Goal: Task Accomplishment & Management: Manage account settings

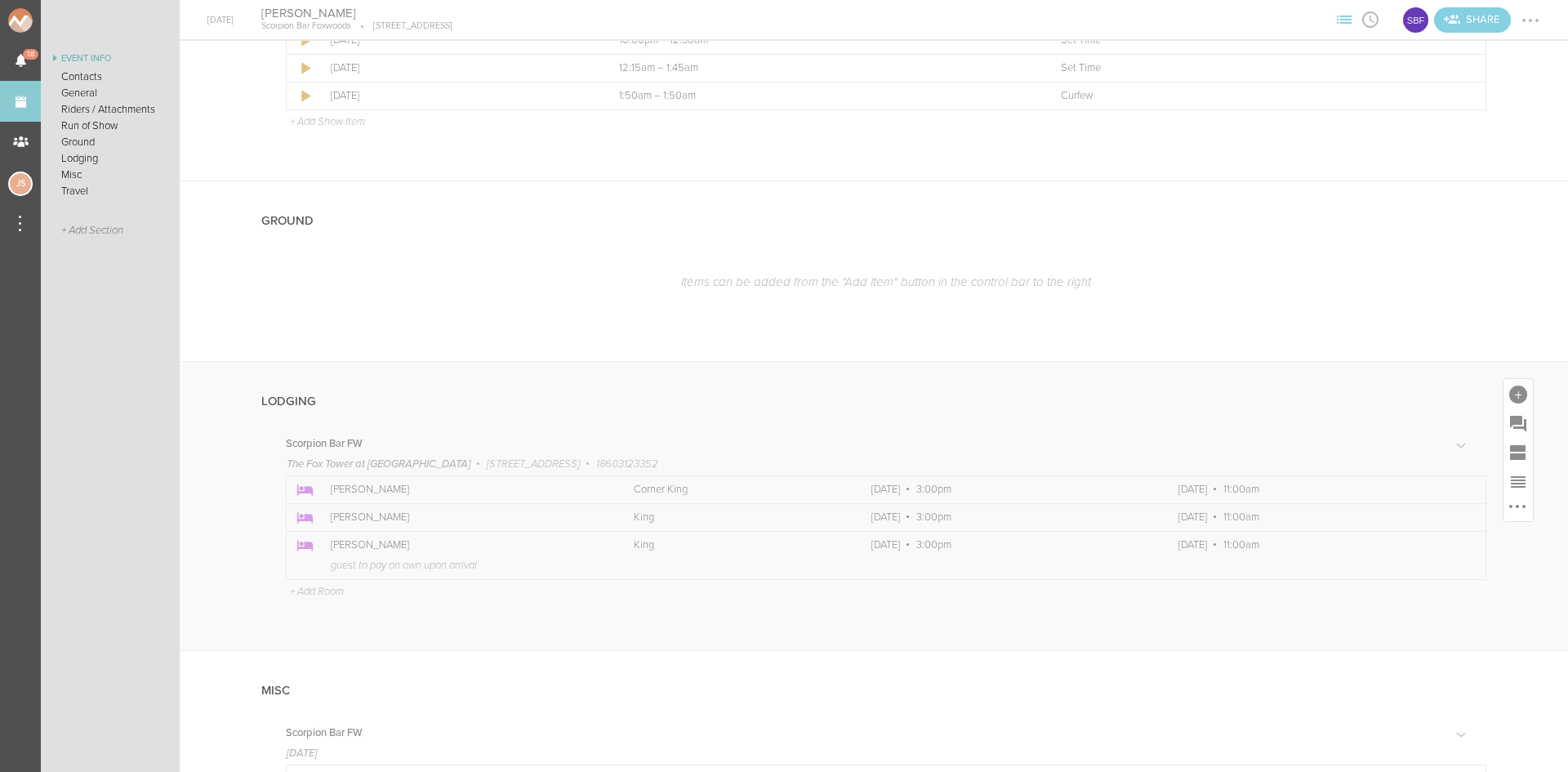
scroll to position [980, 0]
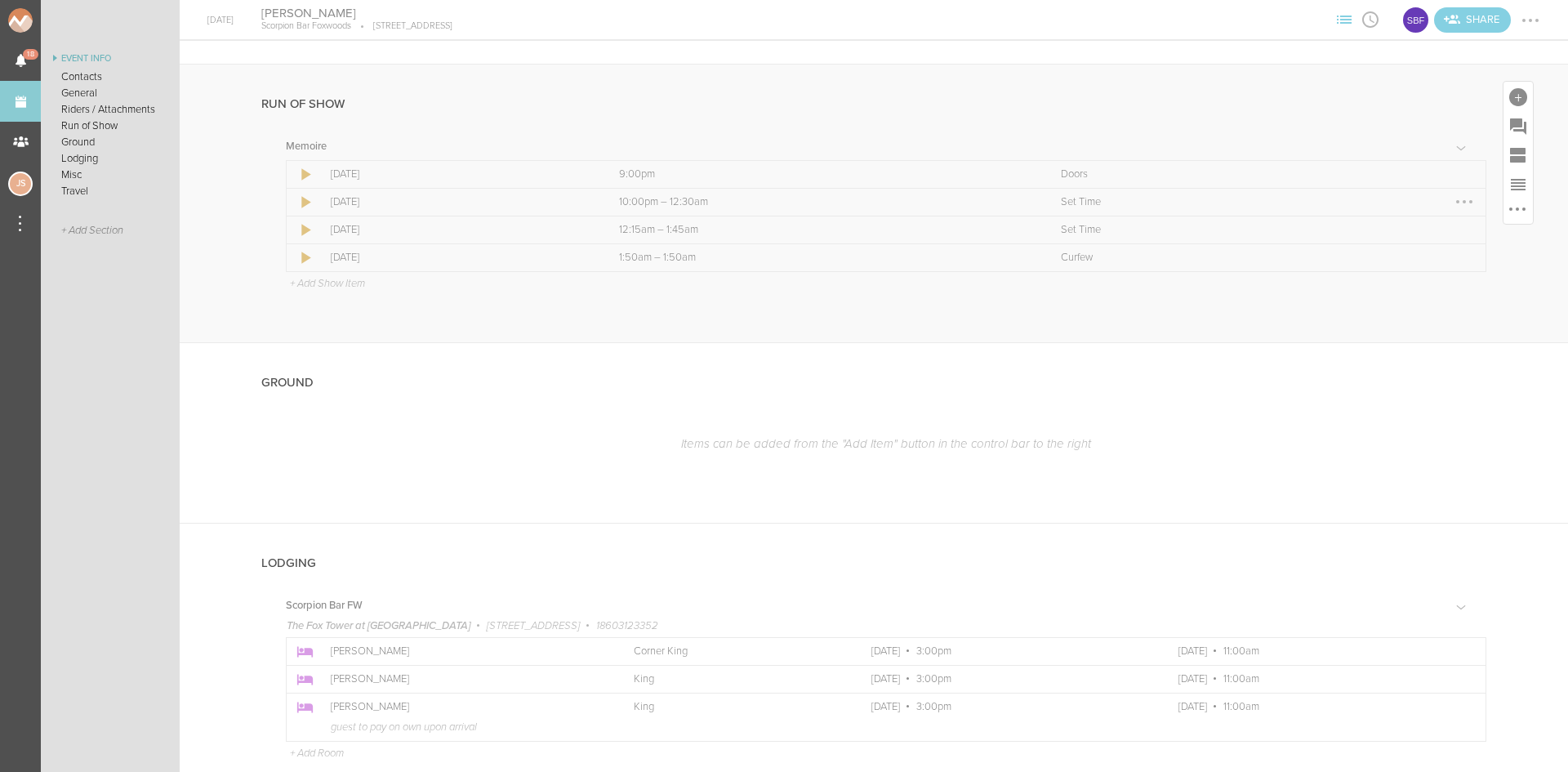
click at [1453, 200] on div at bounding box center [1464, 202] width 27 height 27
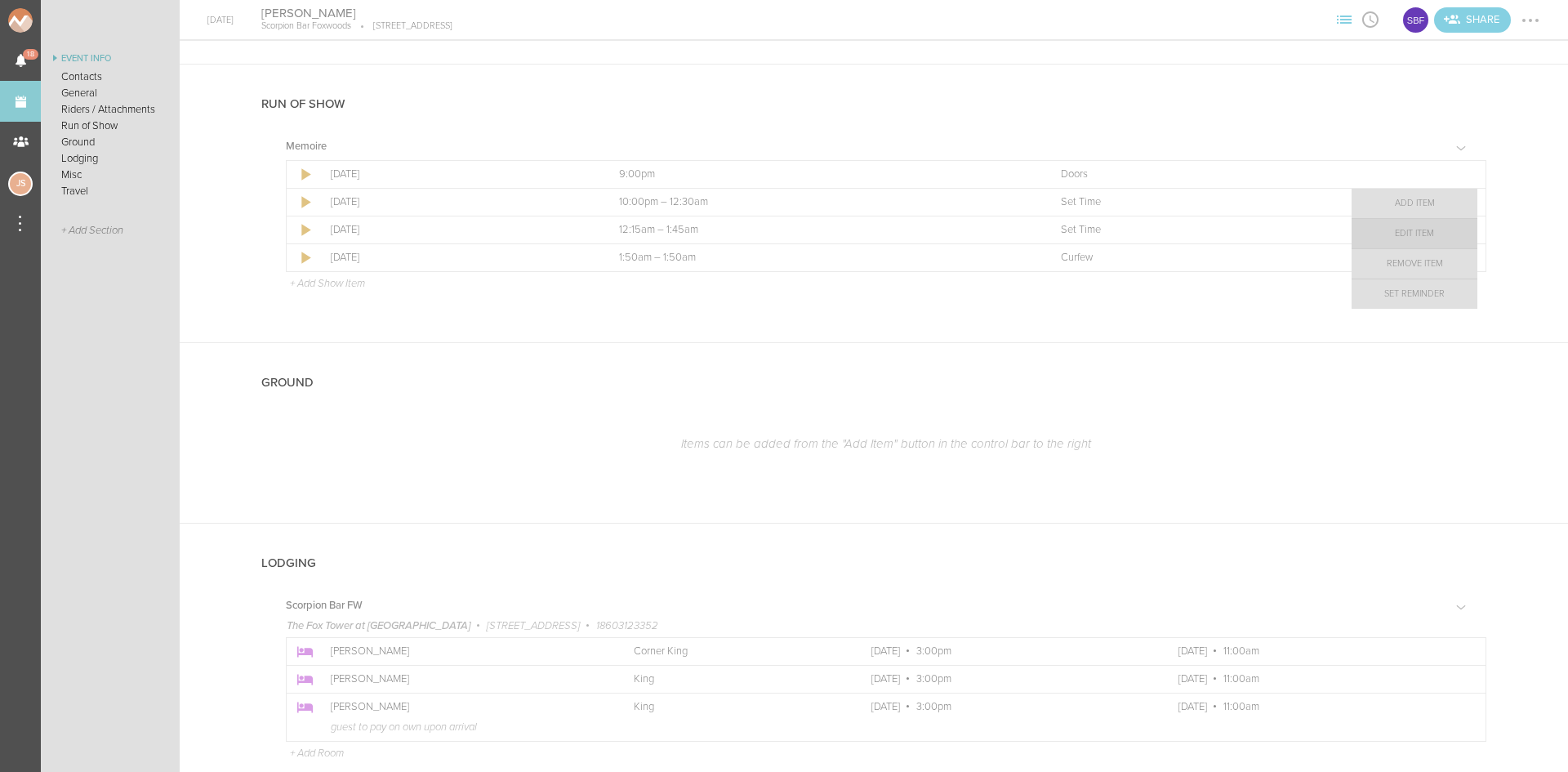
click at [1421, 231] on link "Edit Item" at bounding box center [1415, 233] width 126 height 29
select select "Set Time"
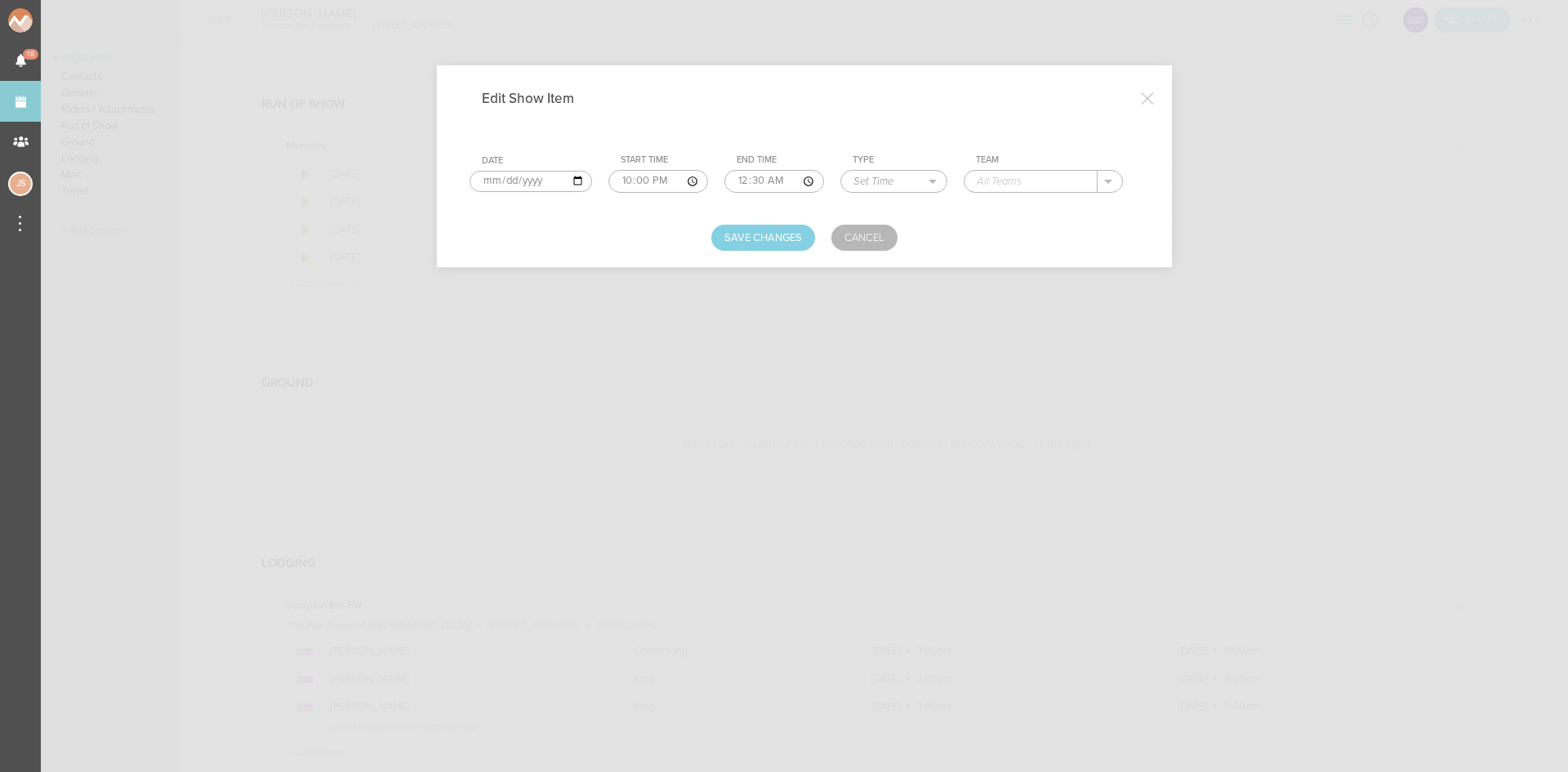
click at [752, 181] on input "00:30" at bounding box center [774, 182] width 100 height 23
type input "00:00"
click at [999, 175] on input "text" at bounding box center [1031, 182] width 133 height 22
type input "[PERSON_NAME]"
click at [771, 239] on button "Save Changes" at bounding box center [762, 238] width 104 height 27
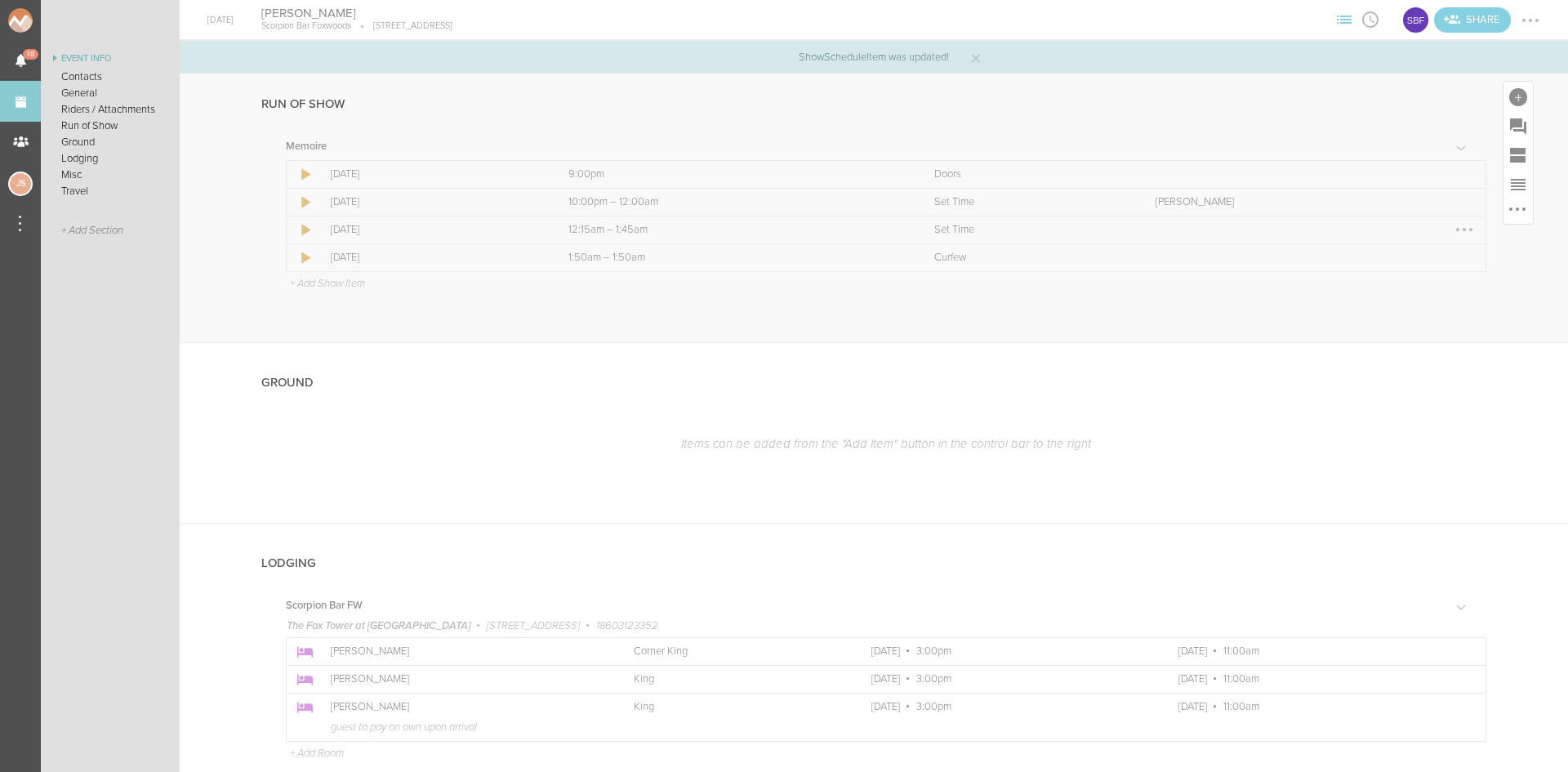
click at [1455, 231] on div at bounding box center [1464, 230] width 27 height 27
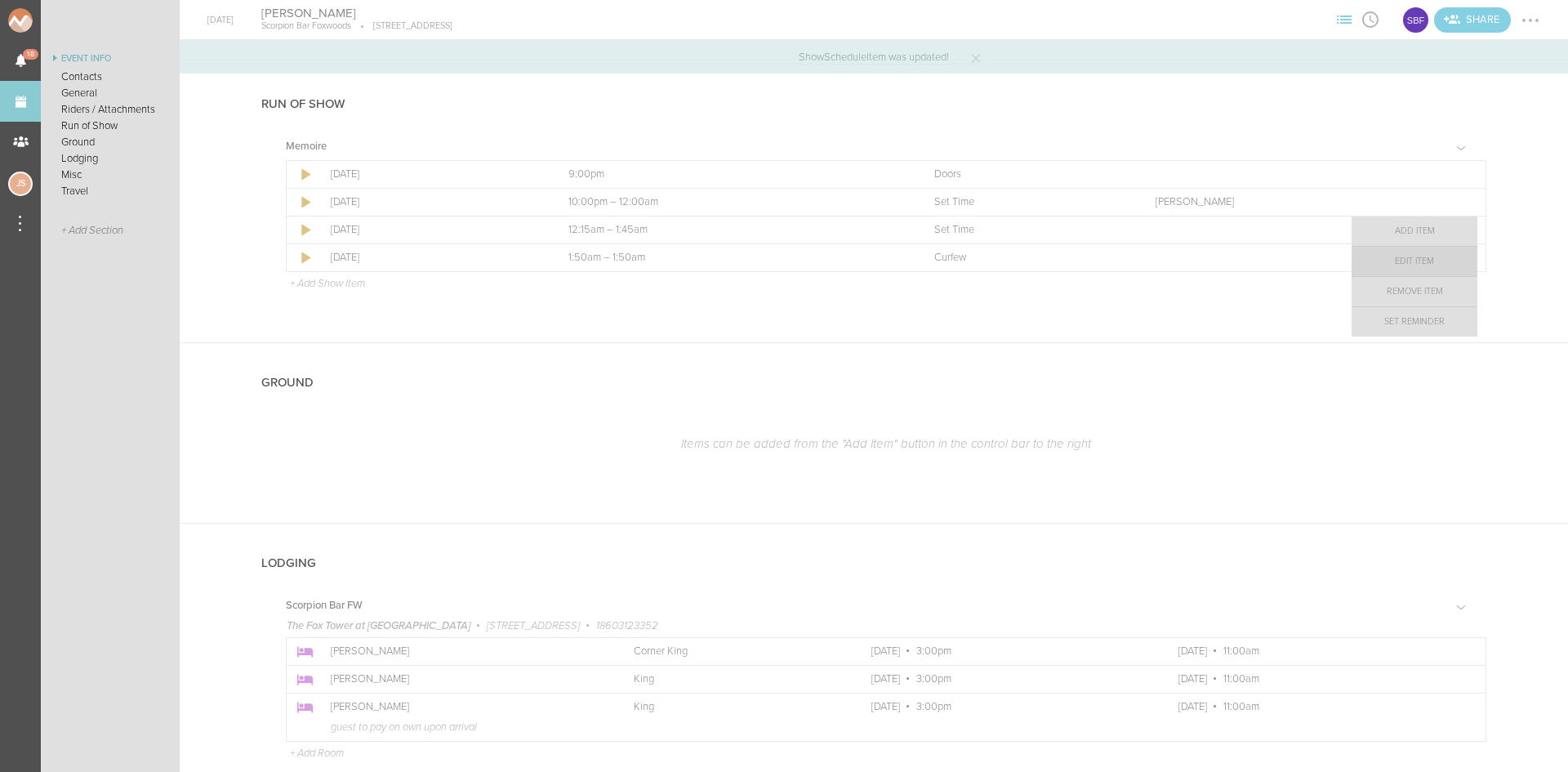
click at [1415, 264] on link "Edit Item" at bounding box center [1415, 261] width 126 height 29
select select "Set Time"
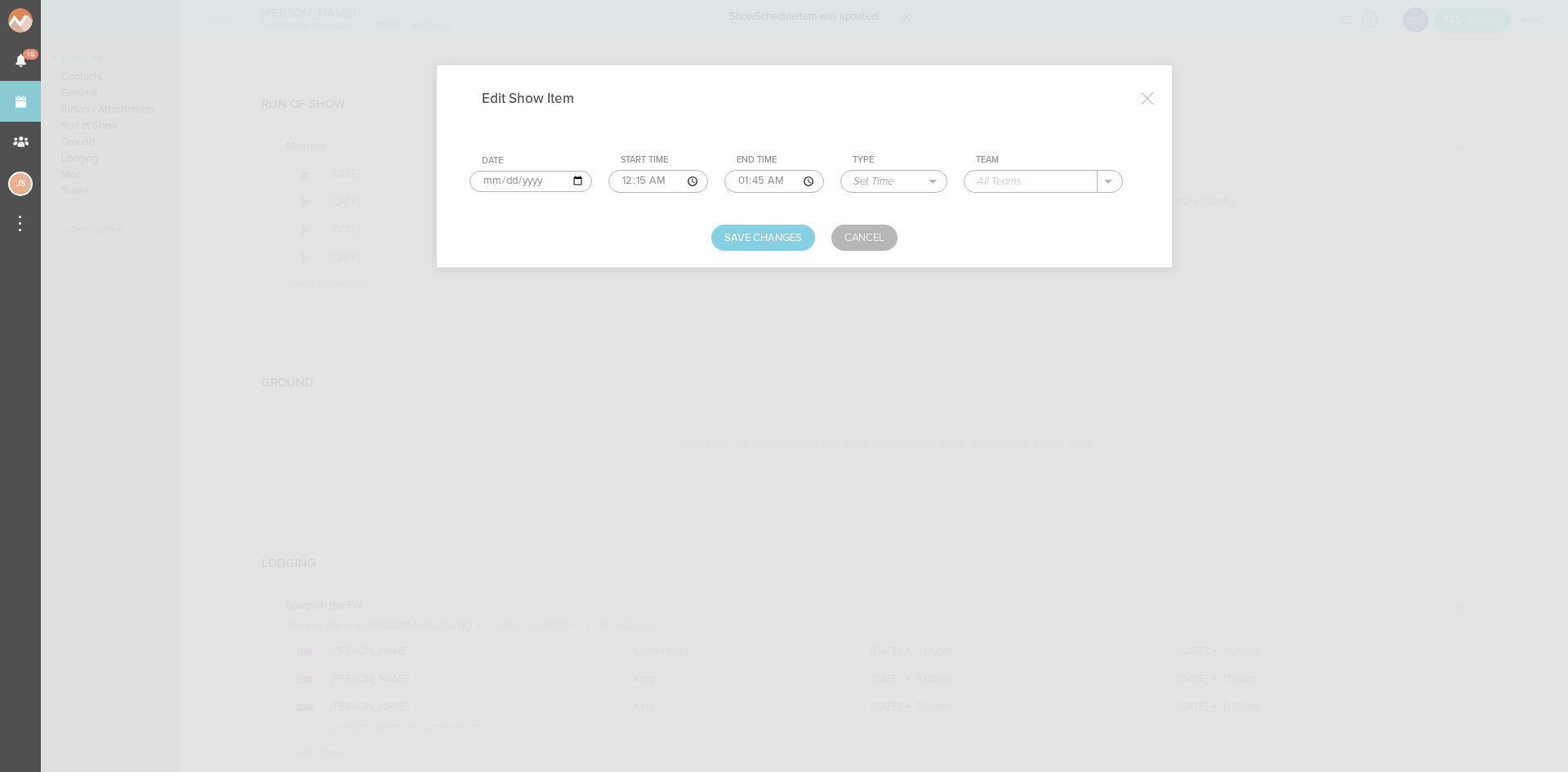
click at [643, 180] on input "00:15" at bounding box center [658, 182] width 100 height 23
type input "00:00"
click at [759, 181] on input "01:45" at bounding box center [774, 182] width 100 height 23
type input "01:48"
click at [1013, 183] on input "text" at bounding box center [1031, 182] width 133 height 22
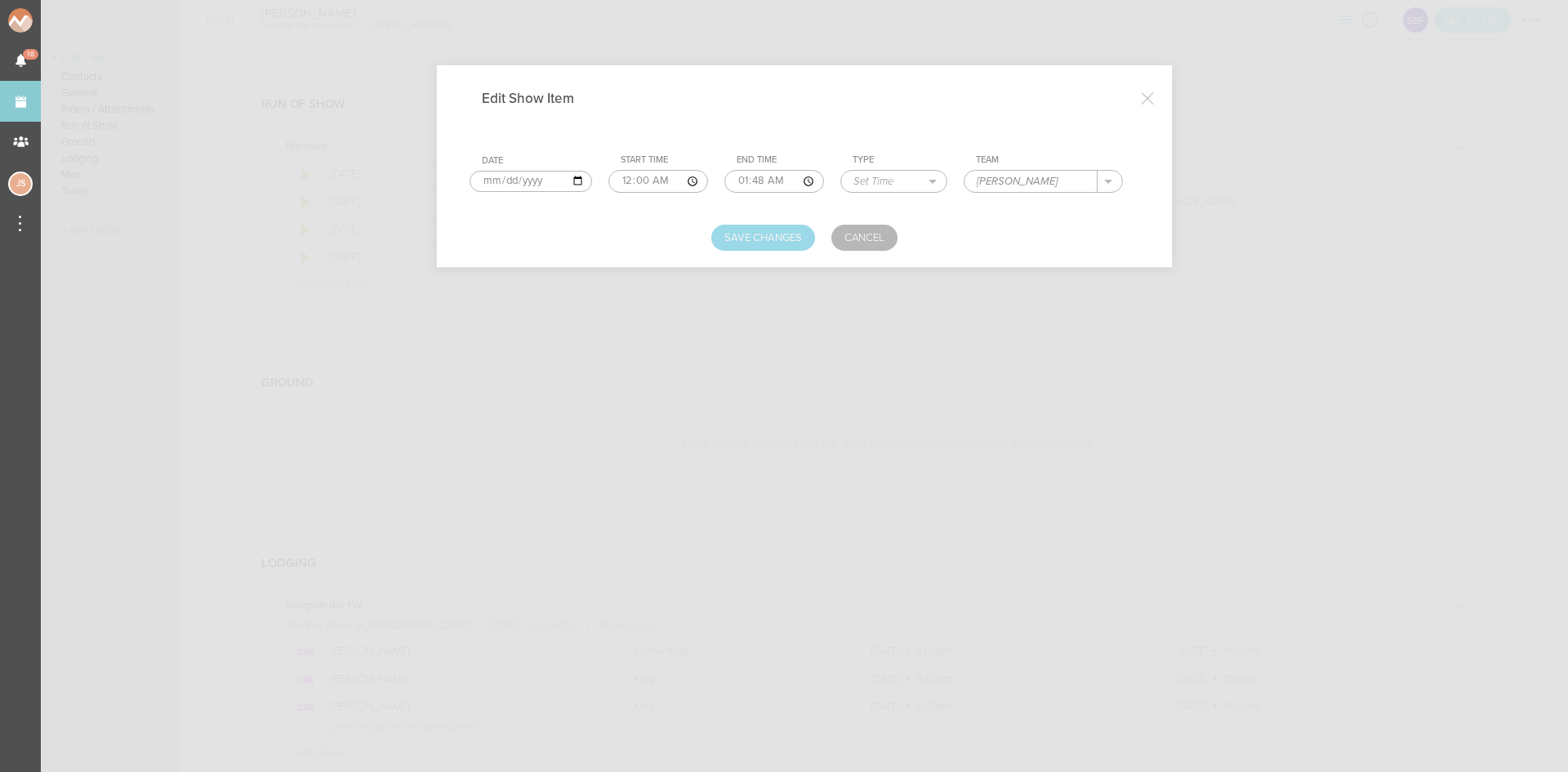
type input "[PERSON_NAME]"
click at [771, 231] on button "Save Changes" at bounding box center [762, 238] width 104 height 27
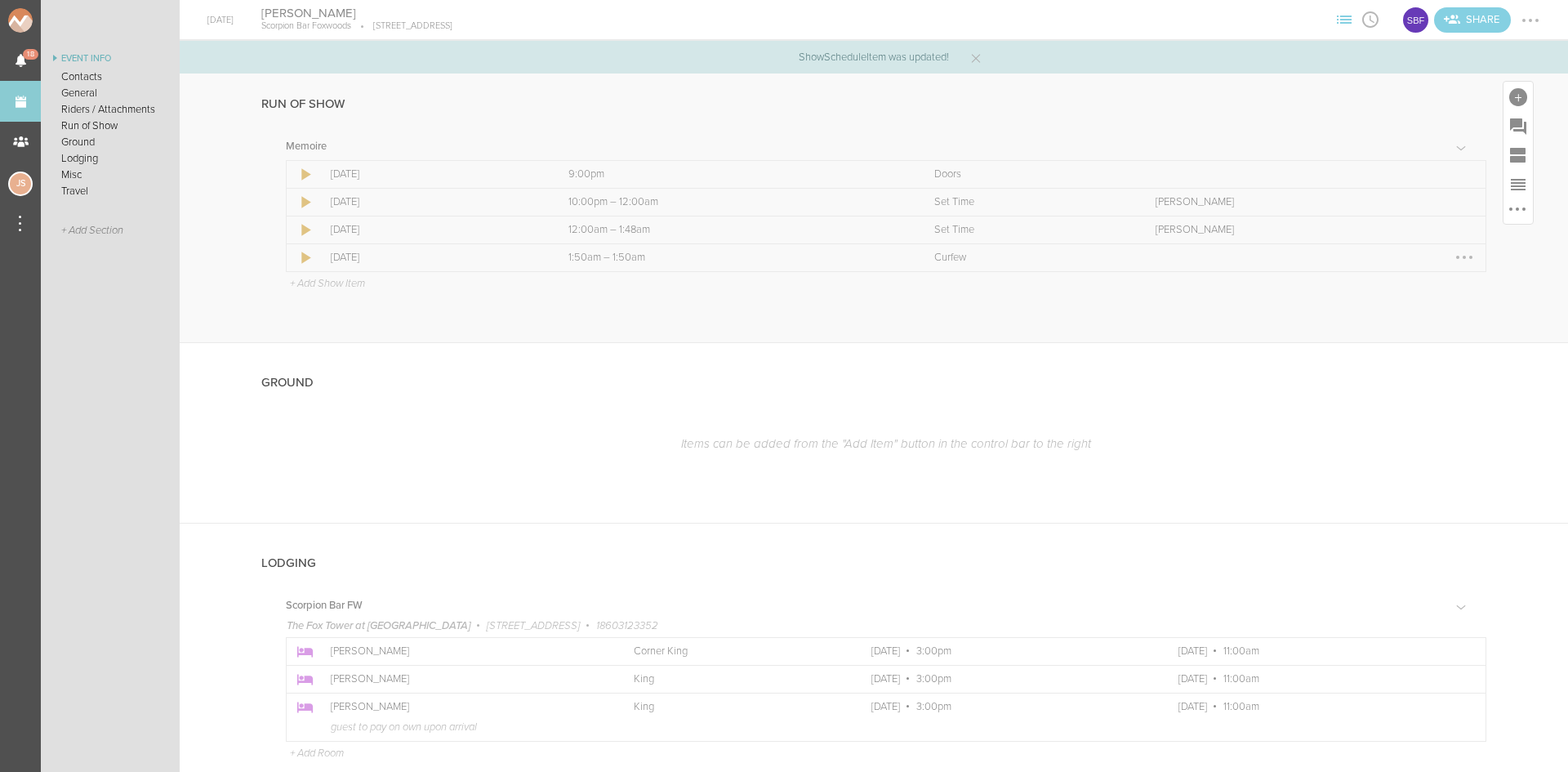
click at [1451, 258] on div at bounding box center [1464, 257] width 27 height 27
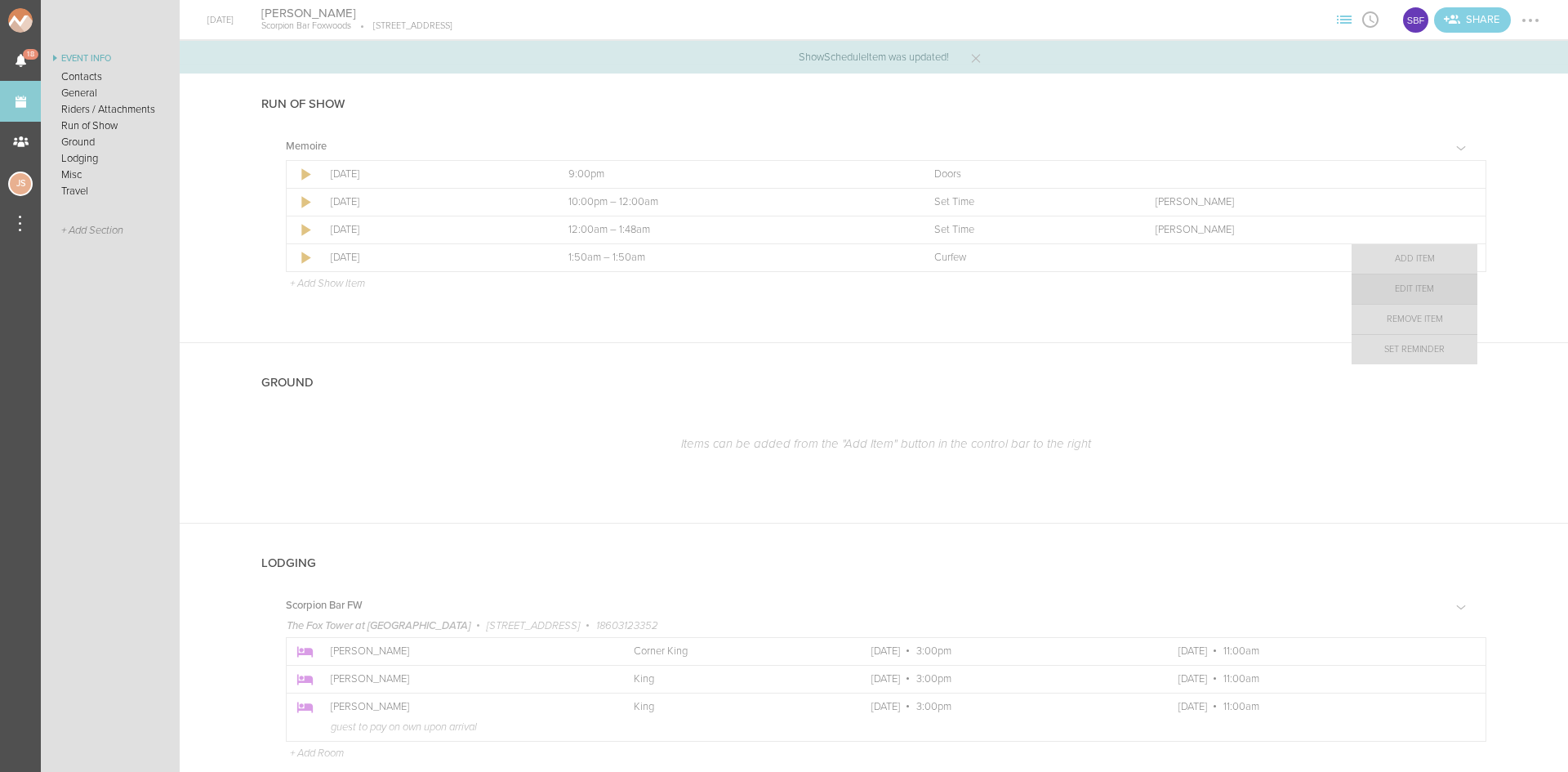
click at [1398, 292] on link "Edit Item" at bounding box center [1415, 289] width 126 height 29
select select "Curfew"
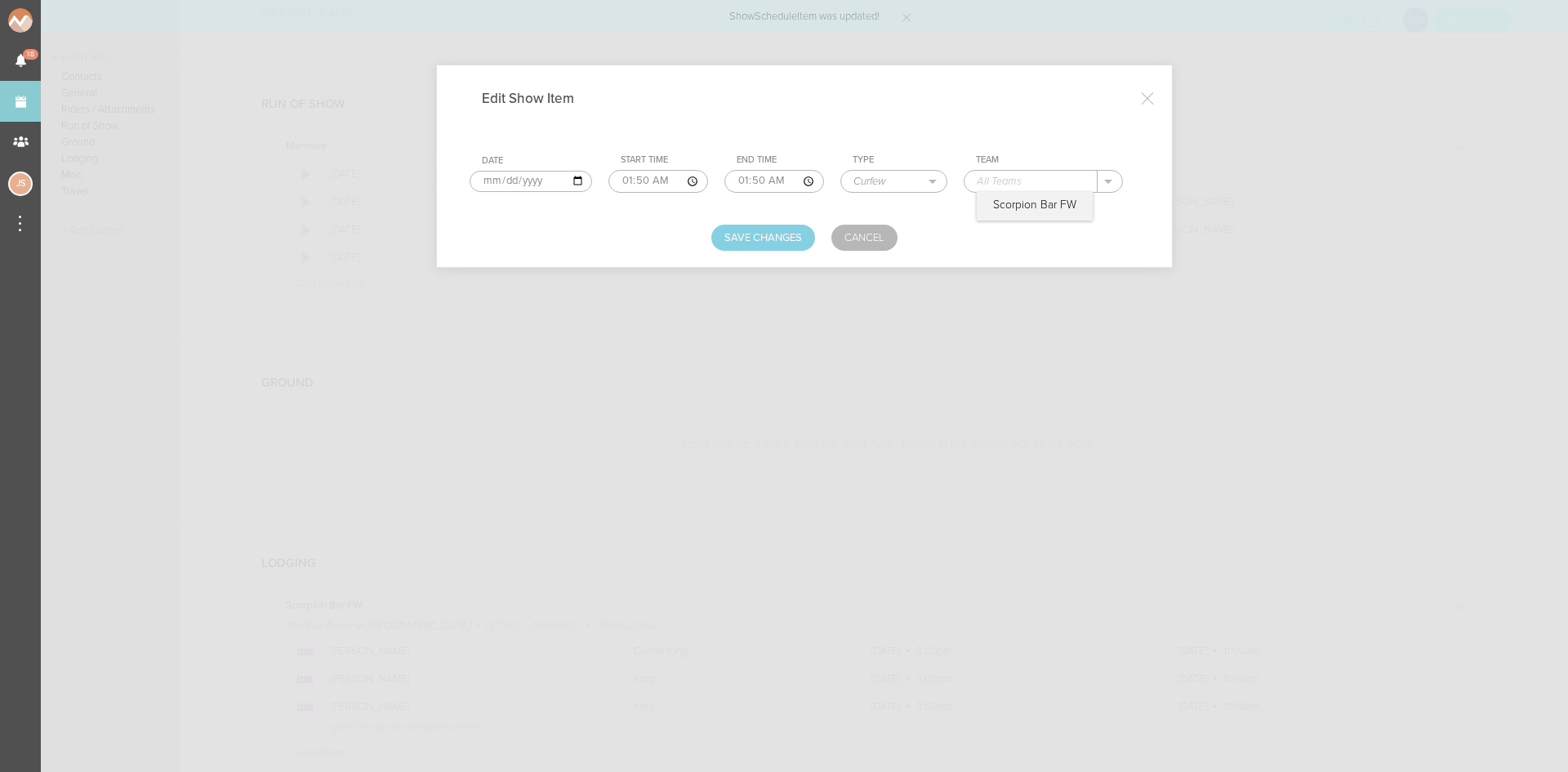
click at [1079, 176] on input "text" at bounding box center [1031, 182] width 133 height 22
click at [1060, 194] on div "Scorpion Bar FW" at bounding box center [1035, 206] width 116 height 28
type input "Scorpion Bar FW"
click at [780, 230] on button "Save Changes" at bounding box center [762, 238] width 104 height 27
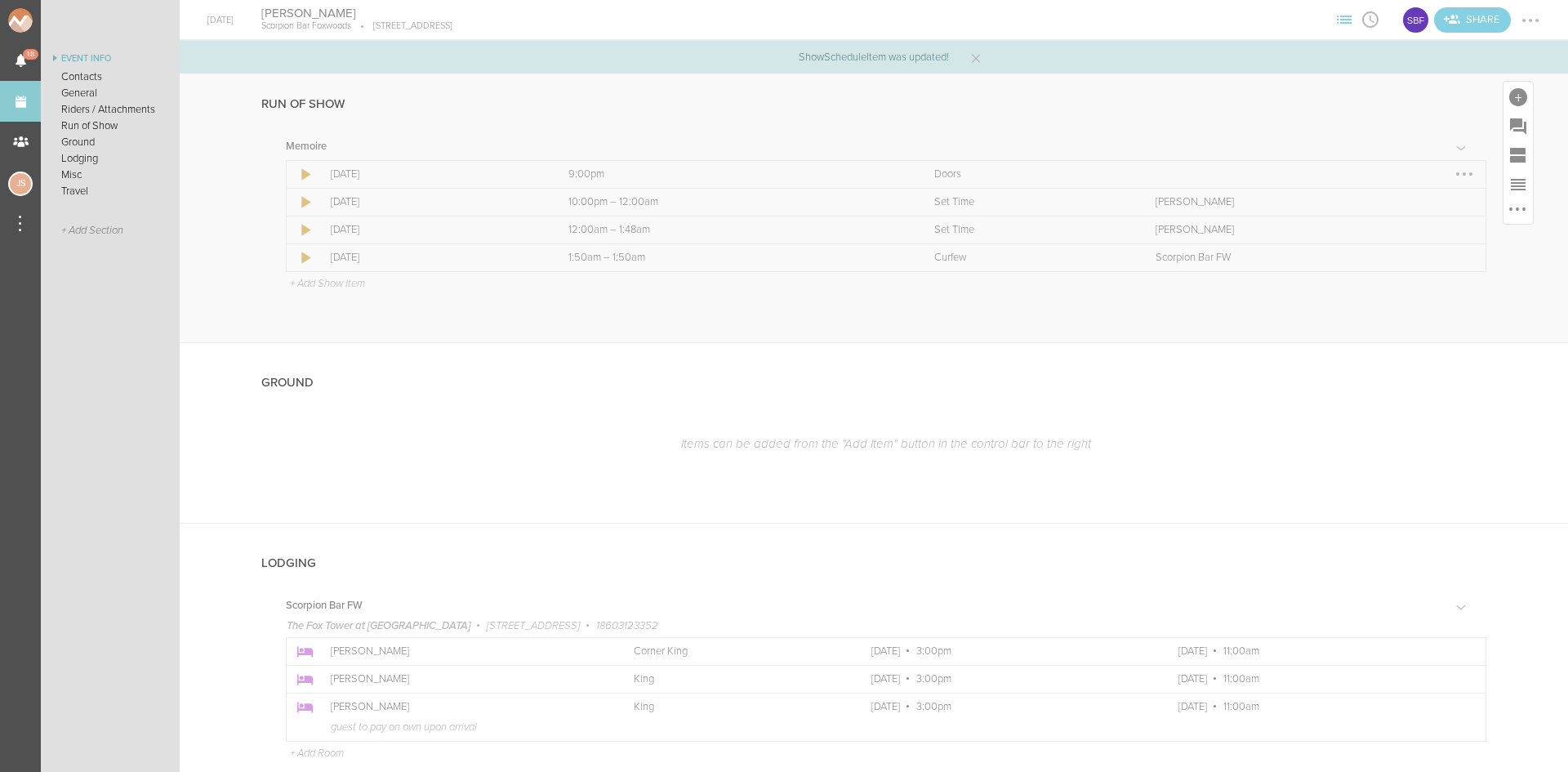
click at [1451, 170] on div at bounding box center [1464, 174] width 27 height 27
click at [1432, 206] on link "Edit Item" at bounding box center [1415, 205] width 126 height 29
select select "Doors"
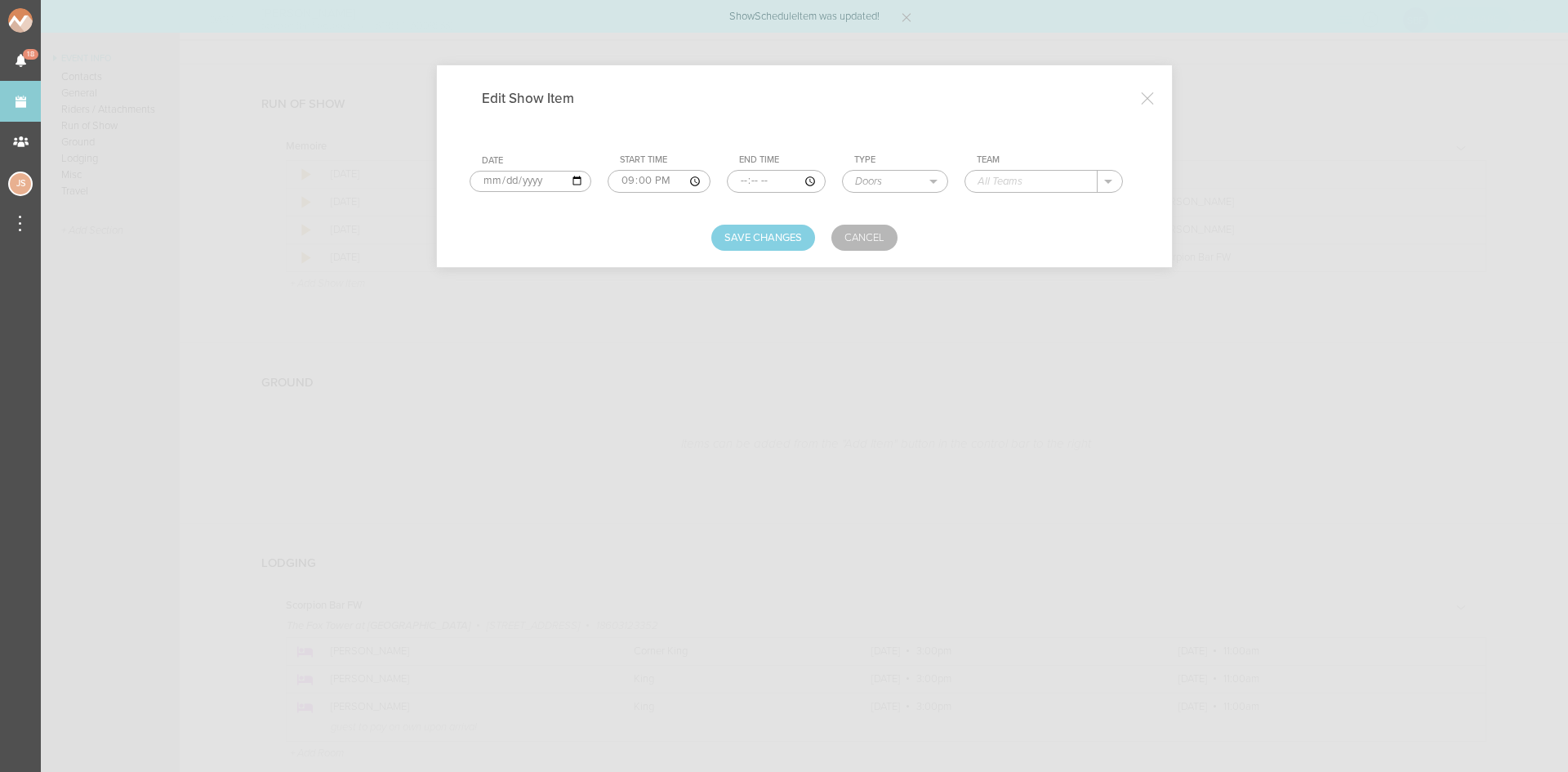
click at [1021, 192] on div "." at bounding box center [1044, 182] width 158 height 23
drag, startPoint x: 1005, startPoint y: 168, endPoint x: 1008, endPoint y: 178, distance: 10.4
click at [1006, 169] on td "Team ." at bounding box center [1052, 173] width 175 height 51
click at [1010, 183] on input "text" at bounding box center [1031, 182] width 132 height 22
click at [1005, 208] on p "Scorpion Bar FW" at bounding box center [1035, 205] width 83 height 13
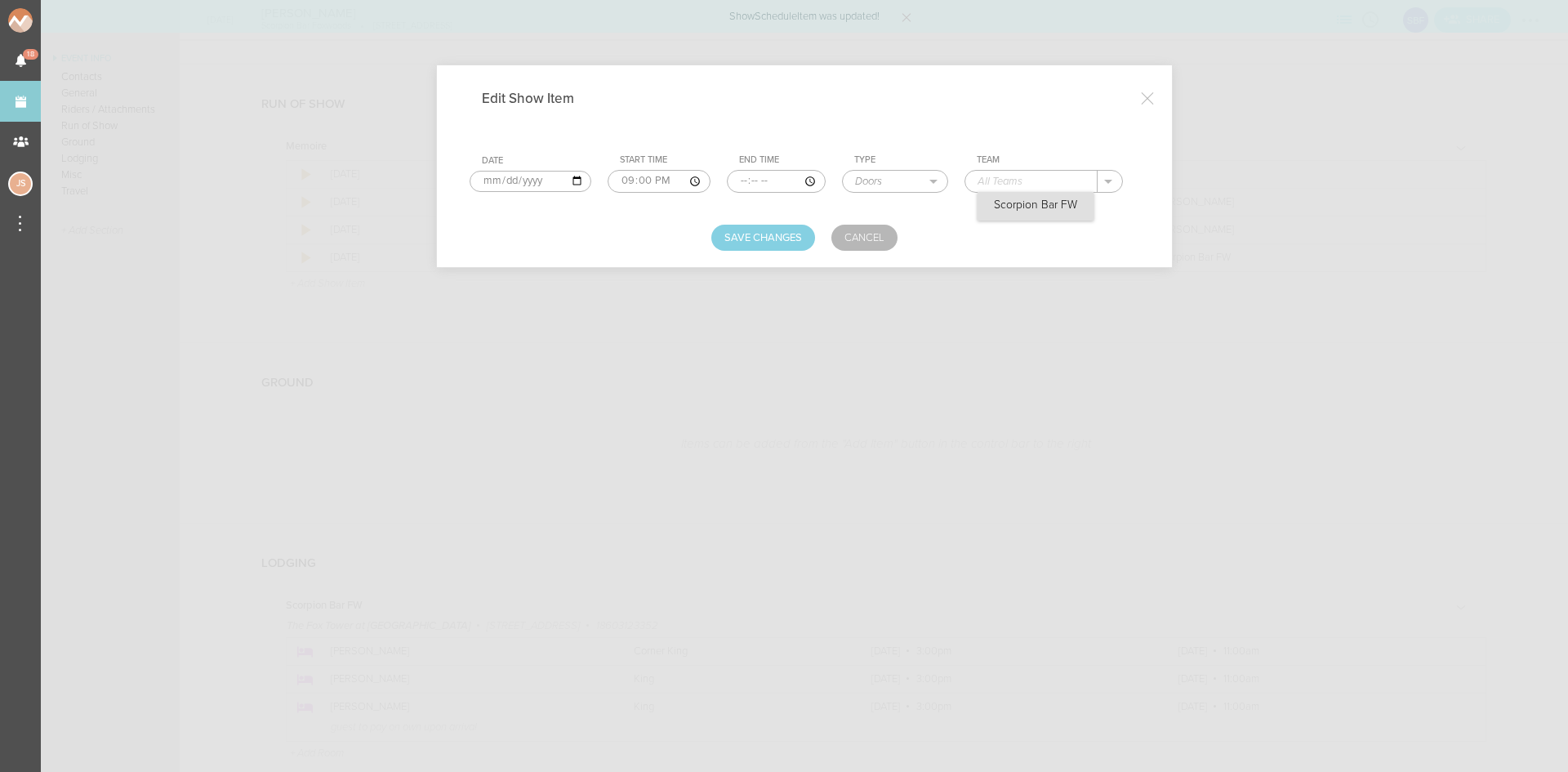
type input "Scorpion Bar FW"
click at [801, 234] on button "Save Changes" at bounding box center [762, 238] width 104 height 27
